Goal: Communication & Community: Participate in discussion

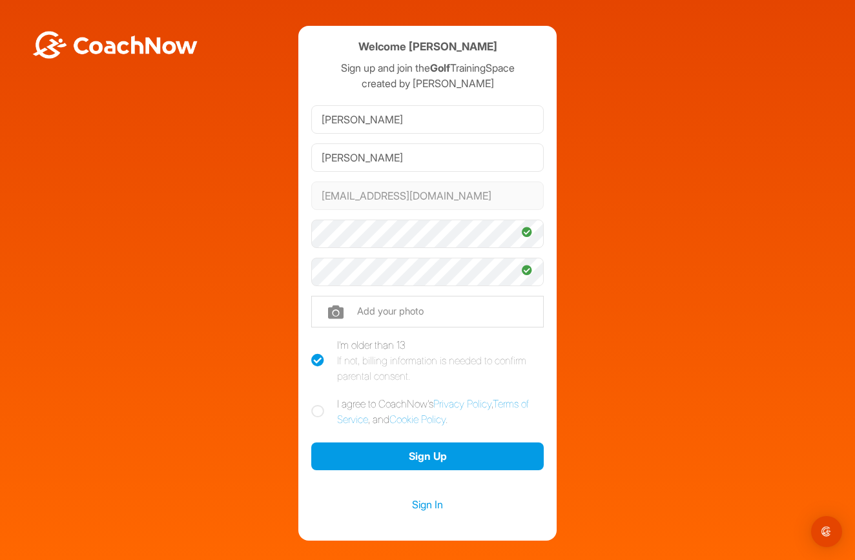
click at [318, 412] on icon at bounding box center [317, 411] width 13 height 13
click at [318, 404] on input "I agree to CoachNow's Privacy Policy , Terms of Service , and Cookie Policy ." at bounding box center [315, 400] width 8 height 8
checkbox input "true"
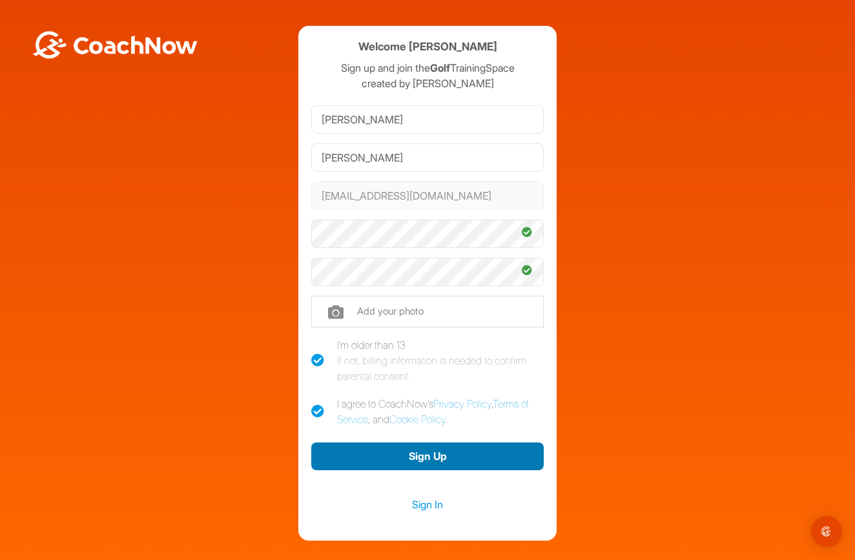
click at [404, 455] on button "Sign Up" at bounding box center [427, 456] width 232 height 28
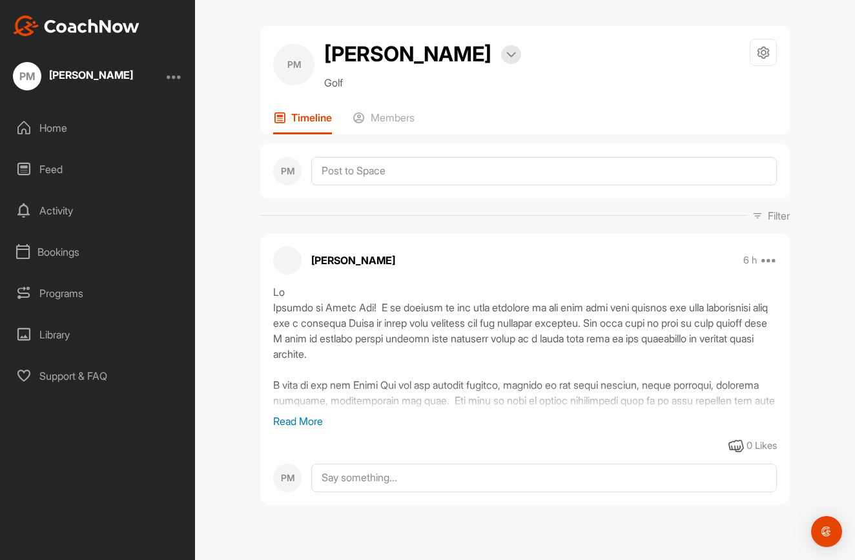
click at [300, 419] on p "Read More" at bounding box center [525, 420] width 504 height 15
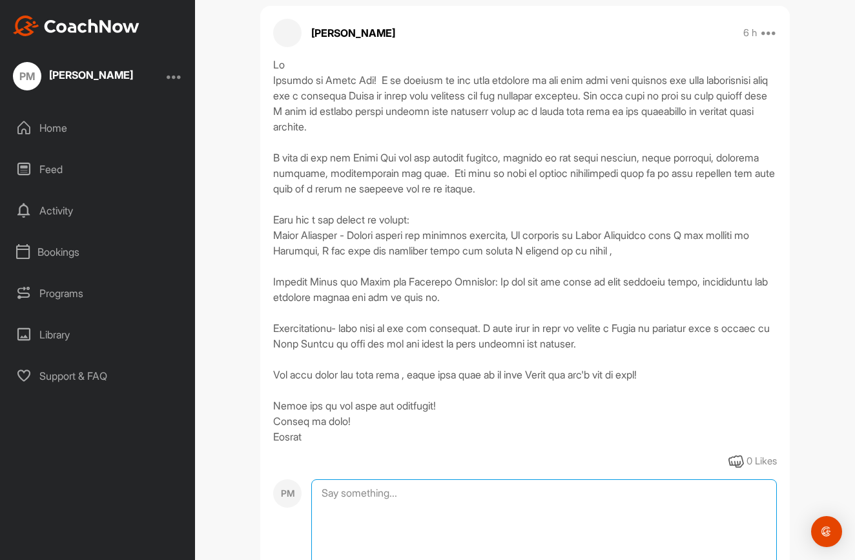
click at [323, 495] on textarea at bounding box center [543, 543] width 465 height 129
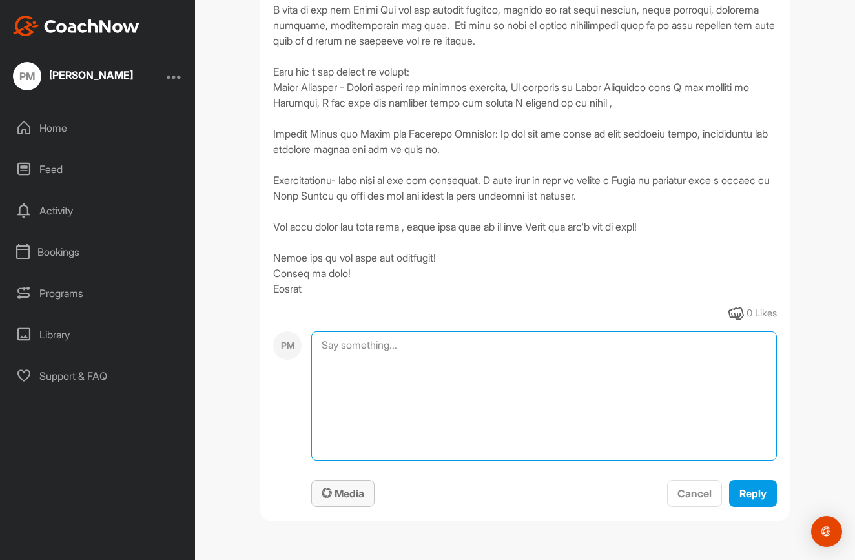
scroll to position [375, 0]
click at [485, 345] on textarea "I like the idea, skill improvement is ongoing journey" at bounding box center [543, 395] width 465 height 129
click at [582, 347] on textarea "I like the idea, skill improvement is an ongoing journey" at bounding box center [543, 395] width 465 height 129
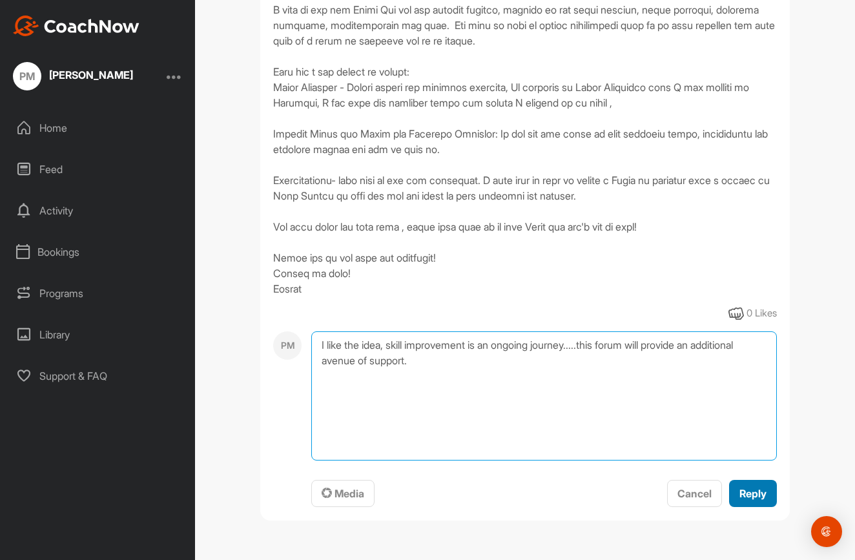
type textarea "I like the idea, skill improvement is an ongoing journey.....this forum will pr…"
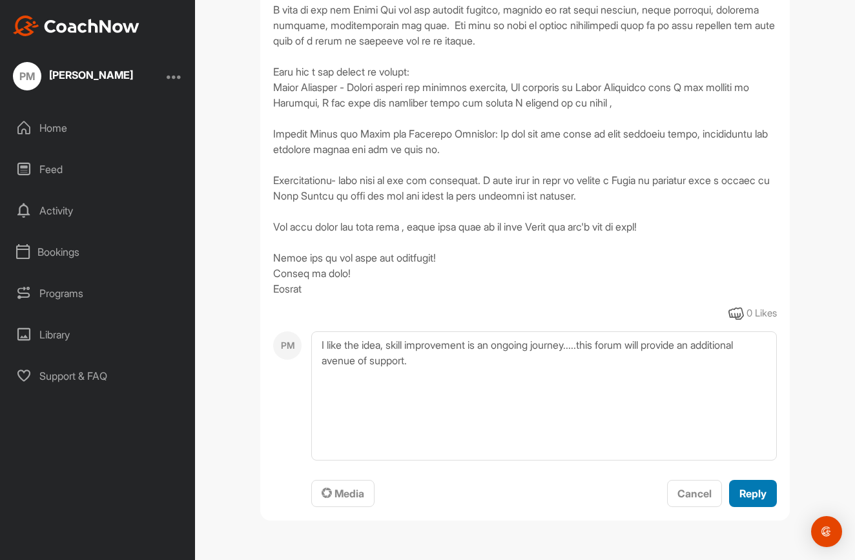
click at [748, 493] on span "Reply" at bounding box center [752, 493] width 27 height 13
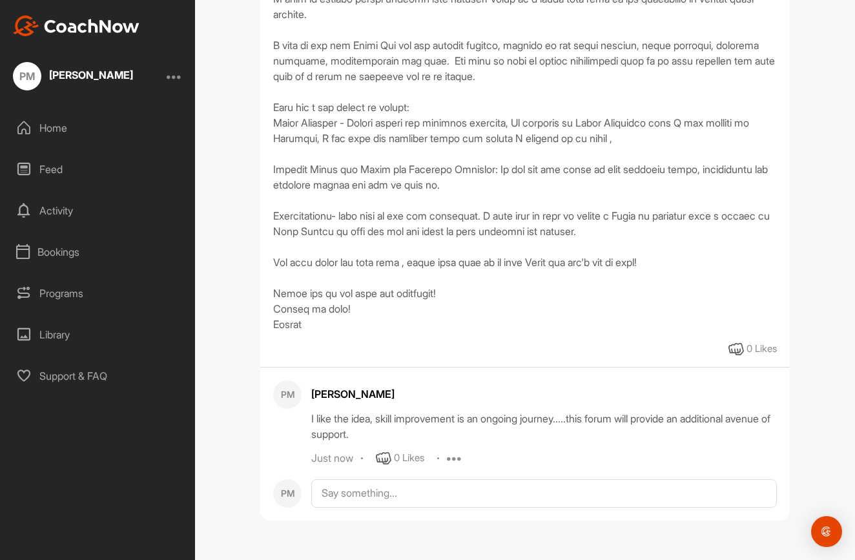
scroll to position [340, 0]
